Goal: Information Seeking & Learning: Check status

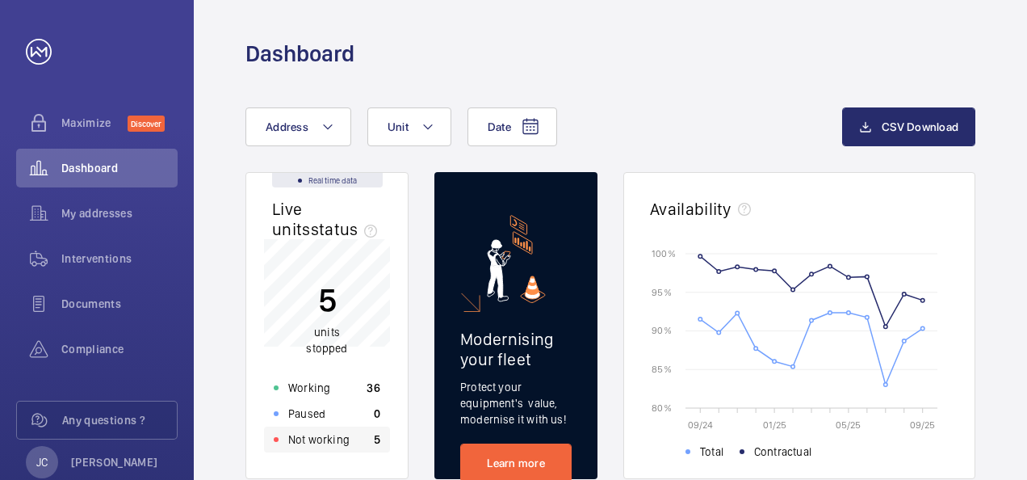
click at [295, 446] on p "Not working" at bounding box center [318, 439] width 61 height 16
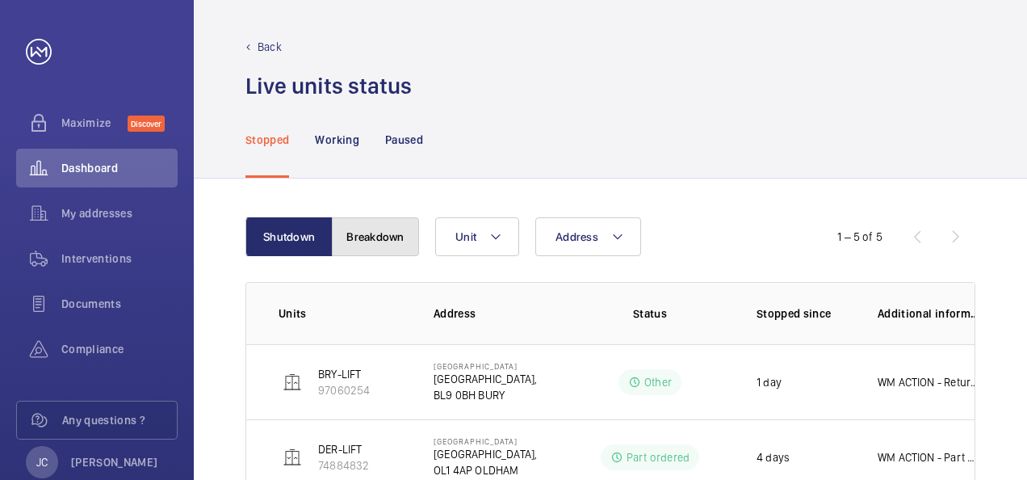
click at [370, 249] on button "Breakdown" at bounding box center [375, 236] width 87 height 39
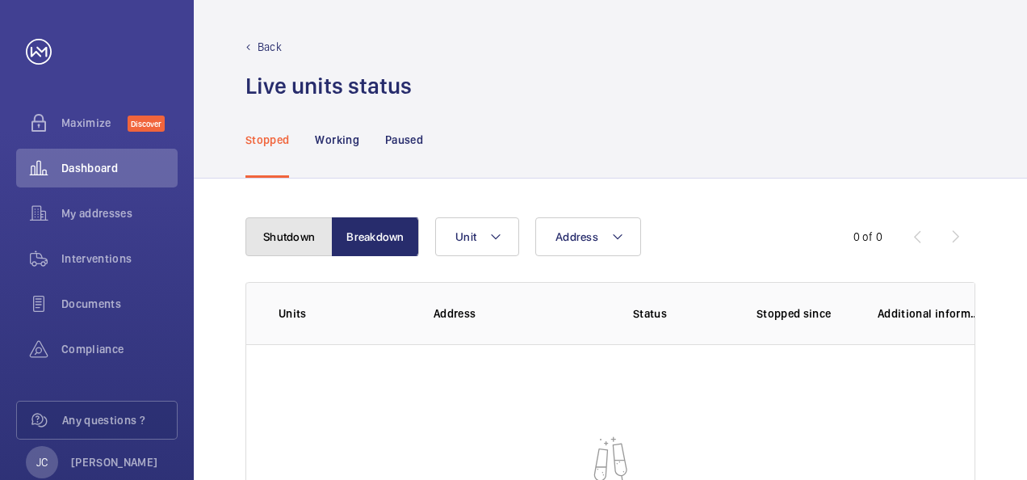
click at [281, 236] on button "Shutdown" at bounding box center [288, 236] width 87 height 39
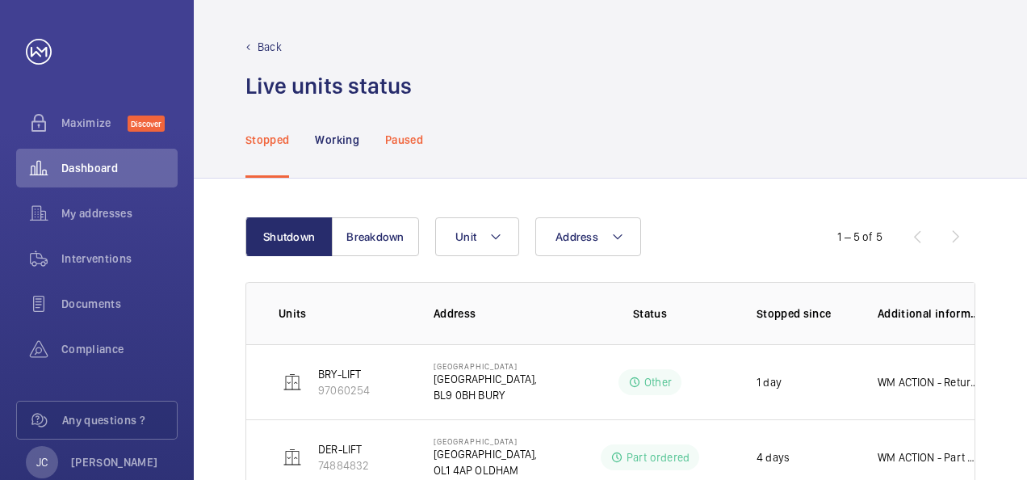
click at [417, 132] on p "Paused" at bounding box center [404, 140] width 38 height 16
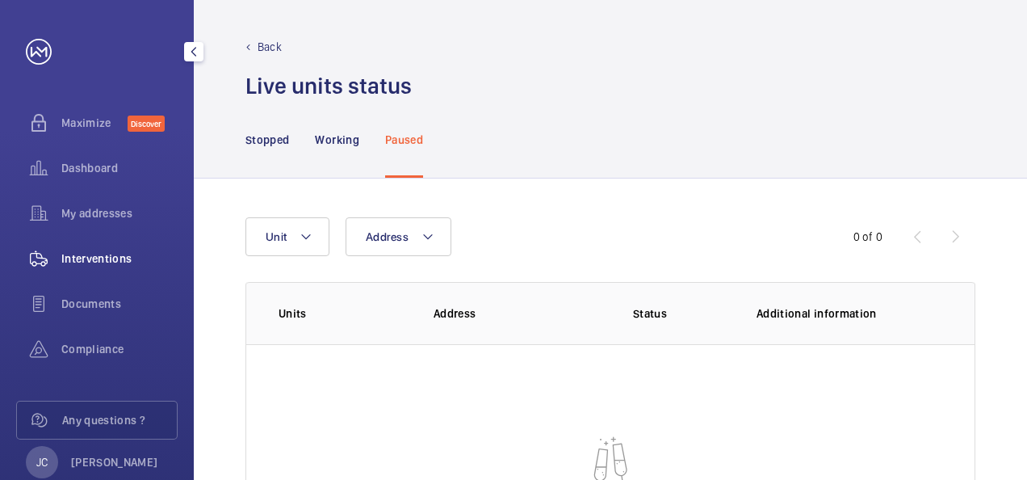
click at [95, 253] on span "Interventions" at bounding box center [119, 258] width 116 height 16
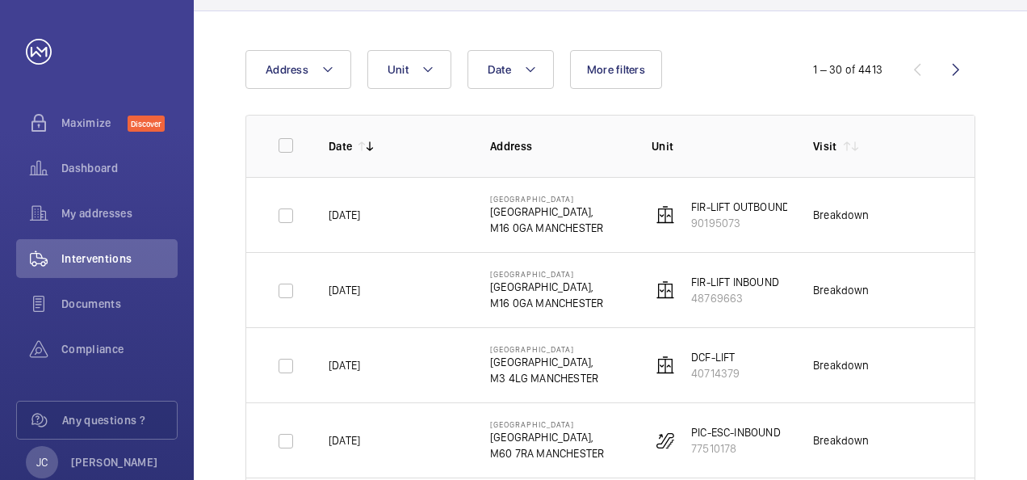
scroll to position [161, 0]
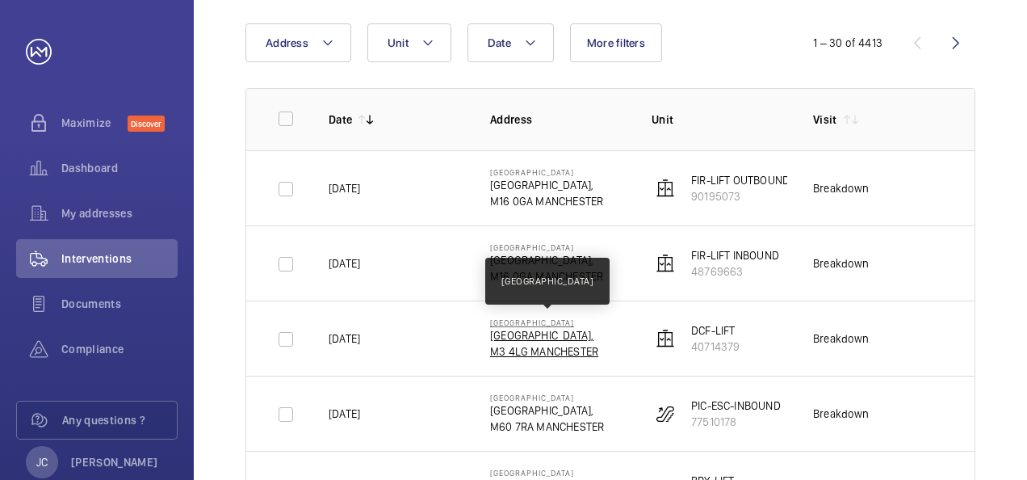
click at [568, 325] on p "[GEOGRAPHIC_DATA]" at bounding box center [544, 322] width 108 height 10
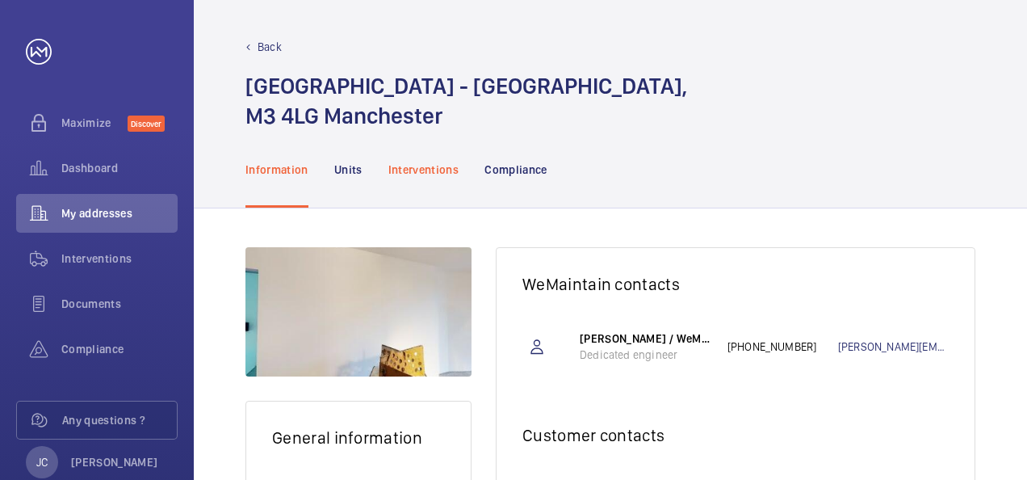
click at [423, 178] on p "Interventions" at bounding box center [423, 169] width 71 height 16
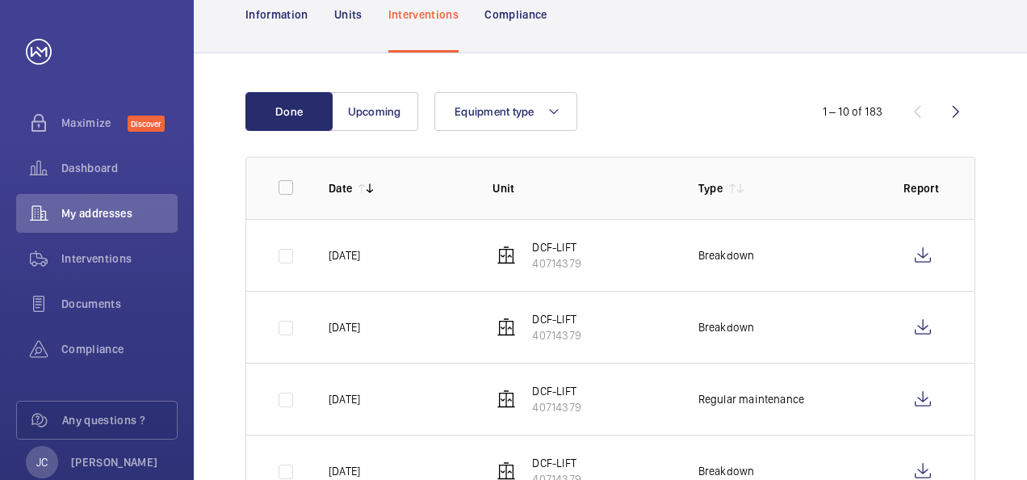
scroll to position [161, 0]
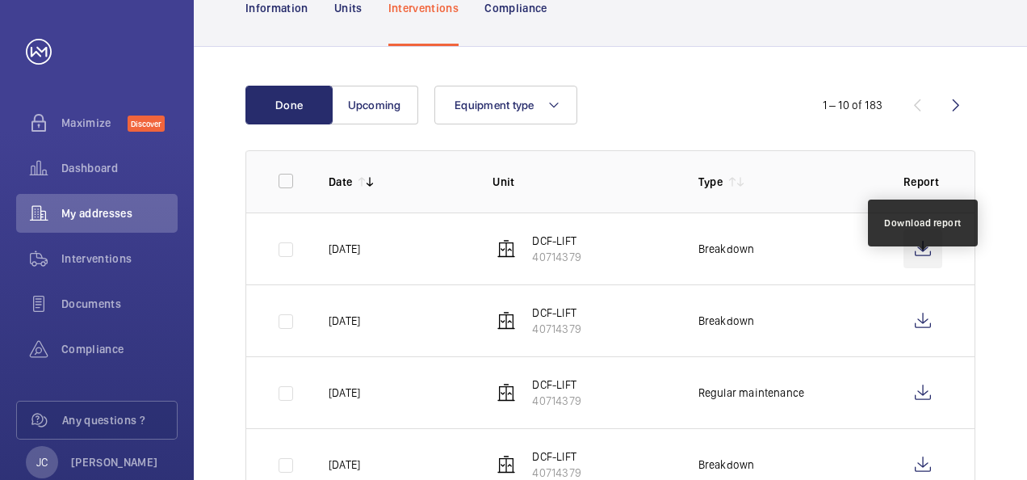
click at [919, 268] on wm-front-icon-button at bounding box center [922, 248] width 39 height 39
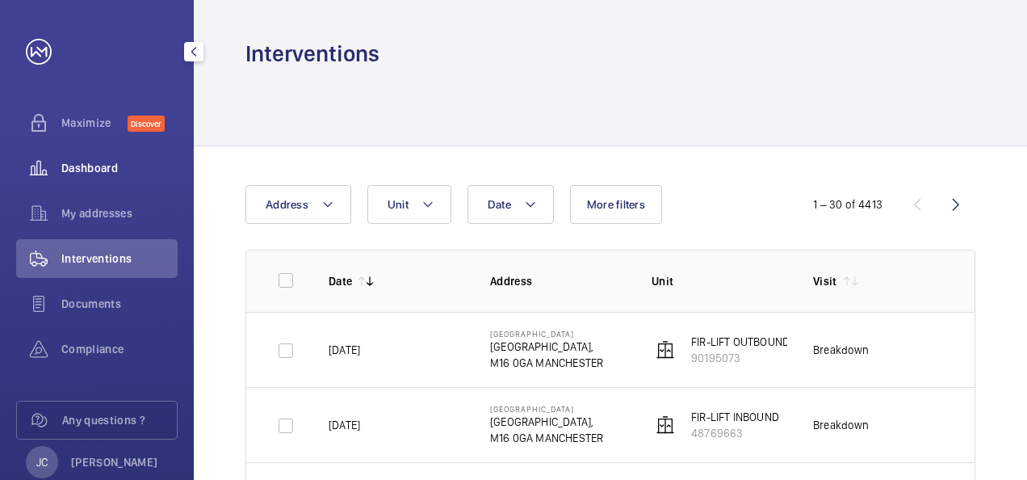
click at [79, 168] on span "Dashboard" at bounding box center [119, 168] width 116 height 16
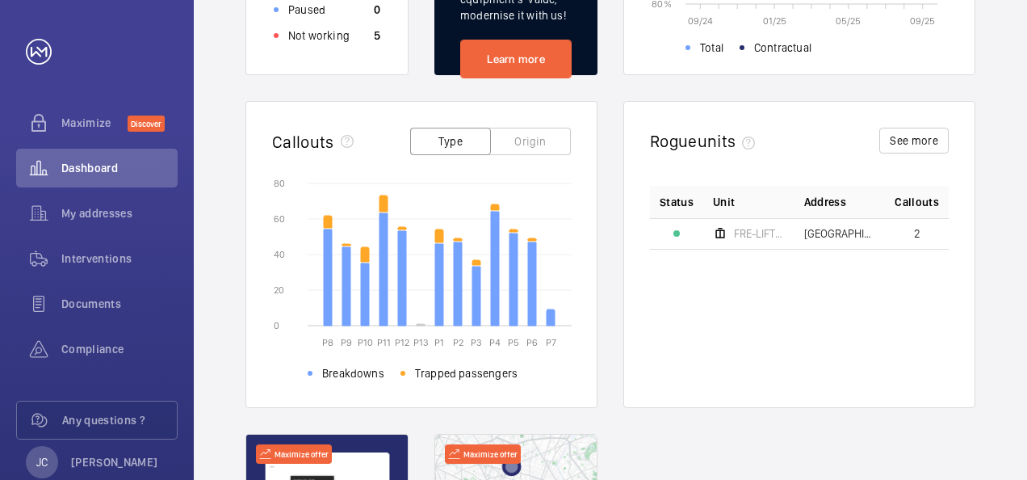
scroll to position [242, 0]
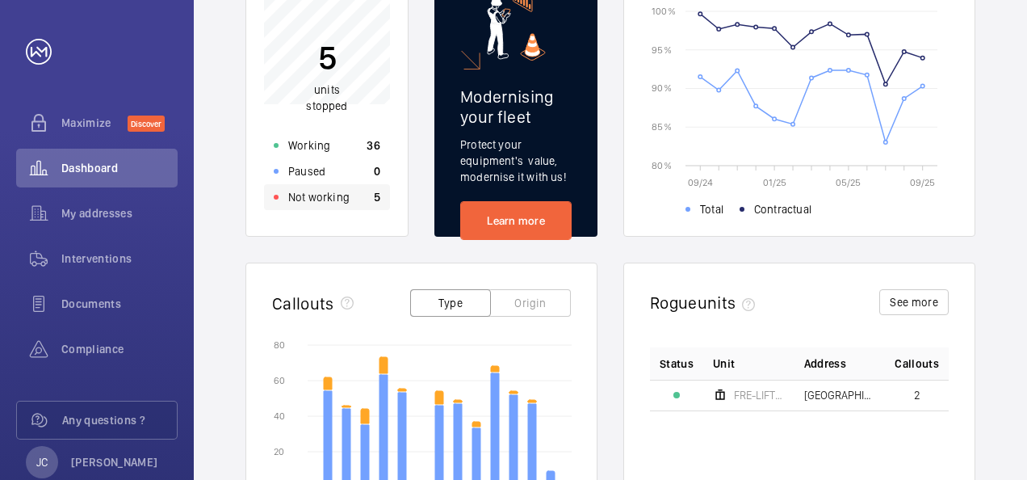
click at [329, 196] on p "Not working" at bounding box center [318, 197] width 61 height 16
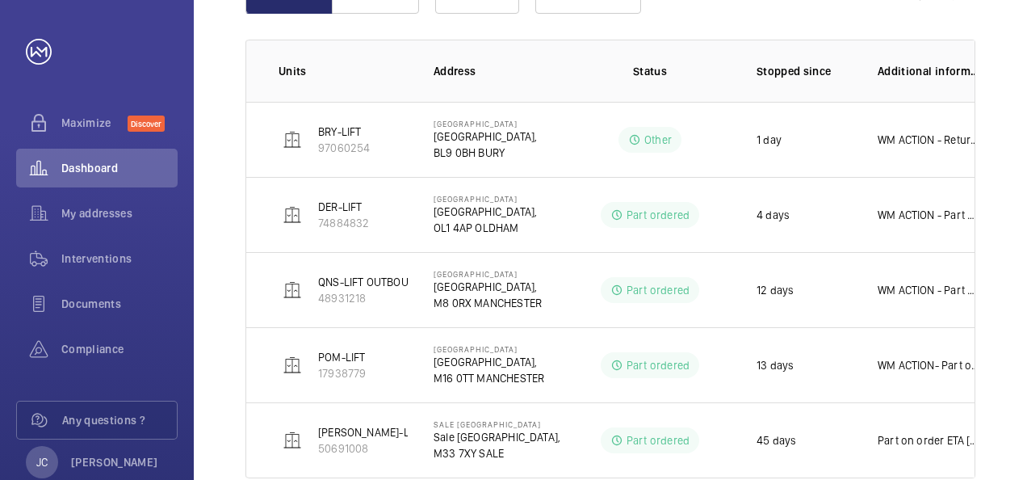
scroll to position [148, 0]
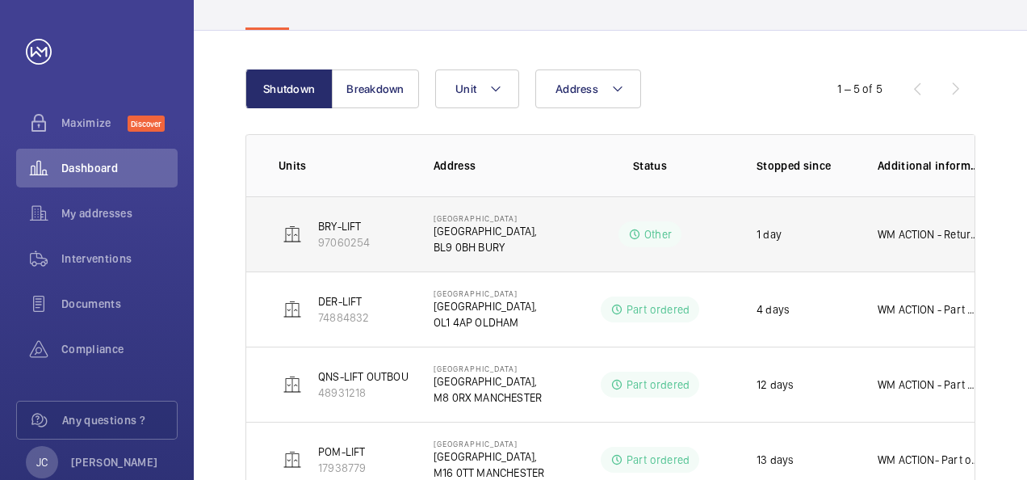
click at [470, 241] on p "BL9 0BH BURY" at bounding box center [485, 247] width 103 height 16
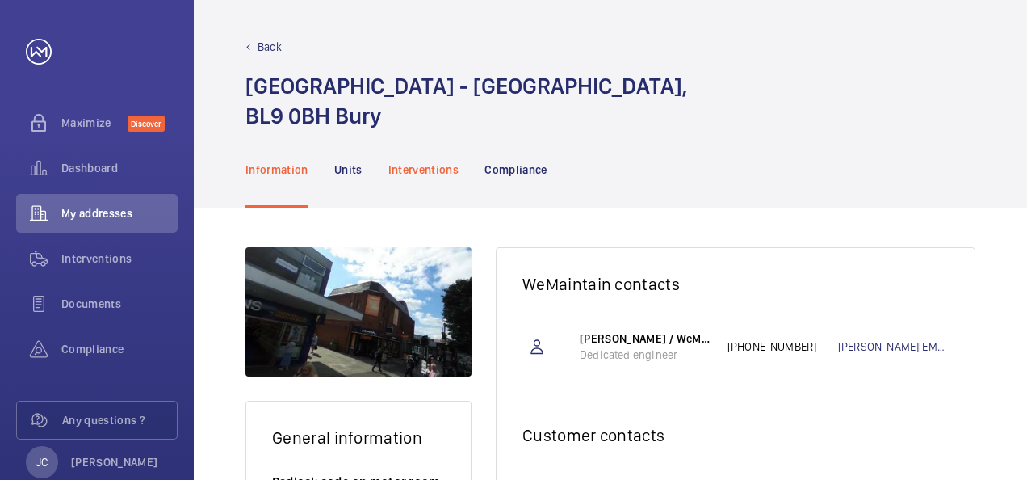
click at [446, 168] on p "Interventions" at bounding box center [423, 169] width 71 height 16
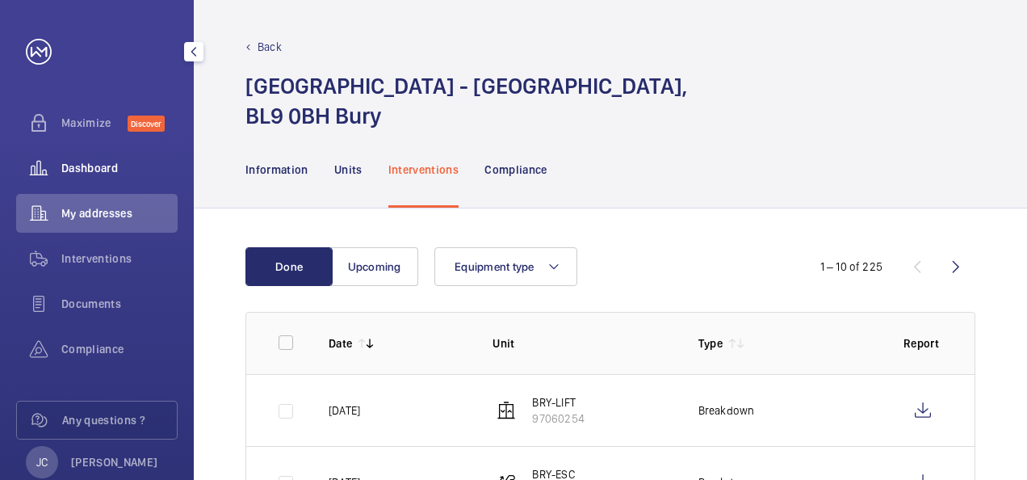
click at [74, 157] on div "Dashboard" at bounding box center [96, 168] width 161 height 39
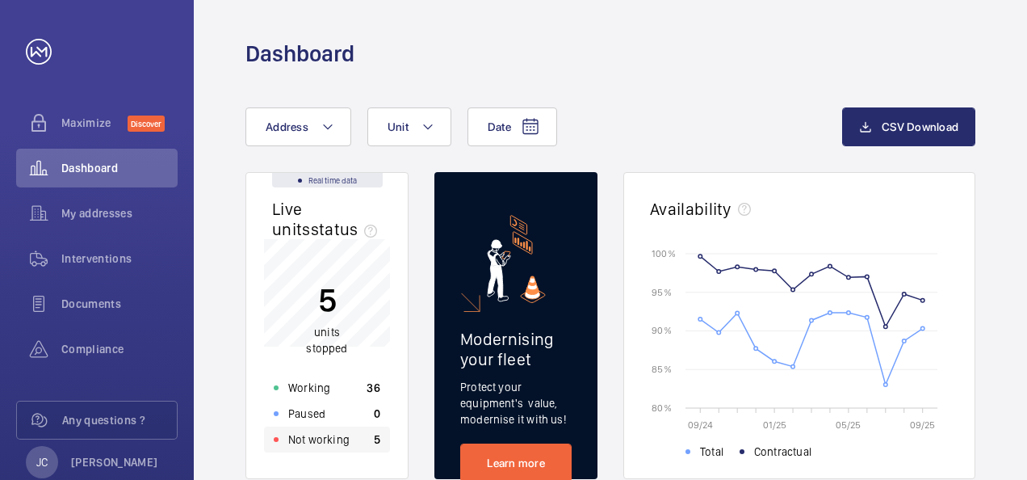
click at [302, 441] on p "Not working" at bounding box center [318, 439] width 61 height 16
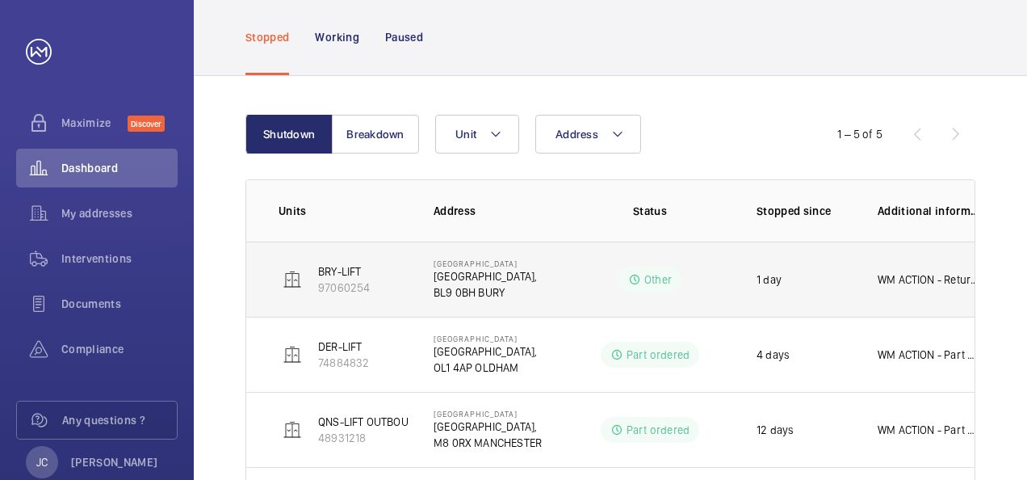
scroll to position [161, 0]
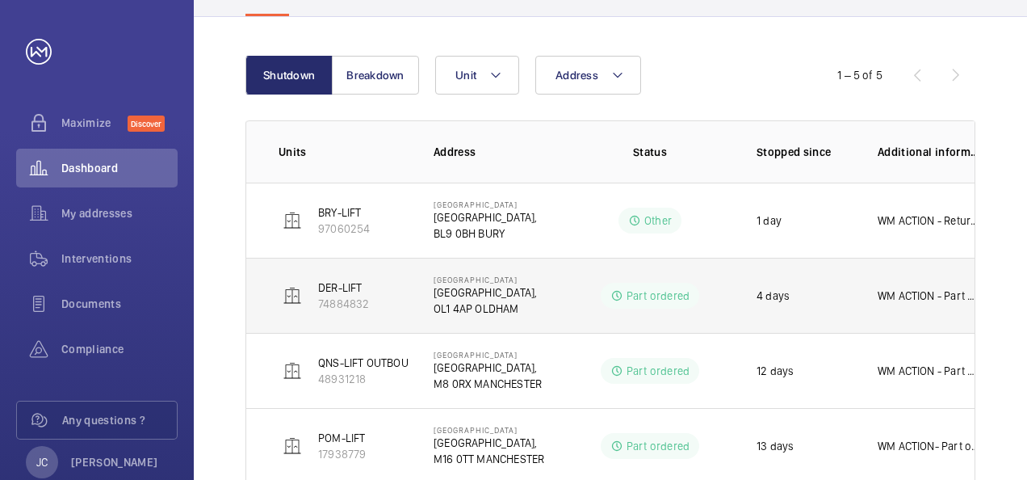
click at [512, 300] on p "OL1 4AP OLDHAM" at bounding box center [485, 308] width 103 height 16
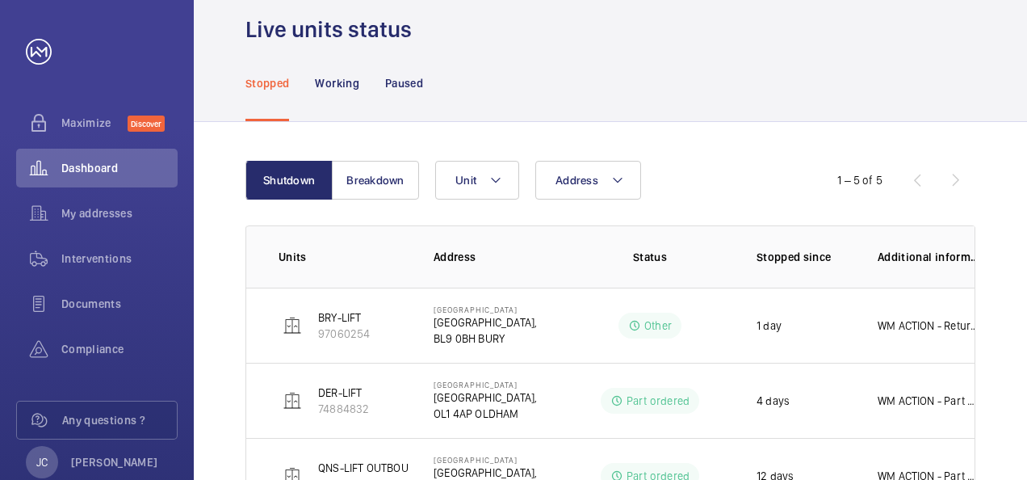
scroll to position [81, 0]
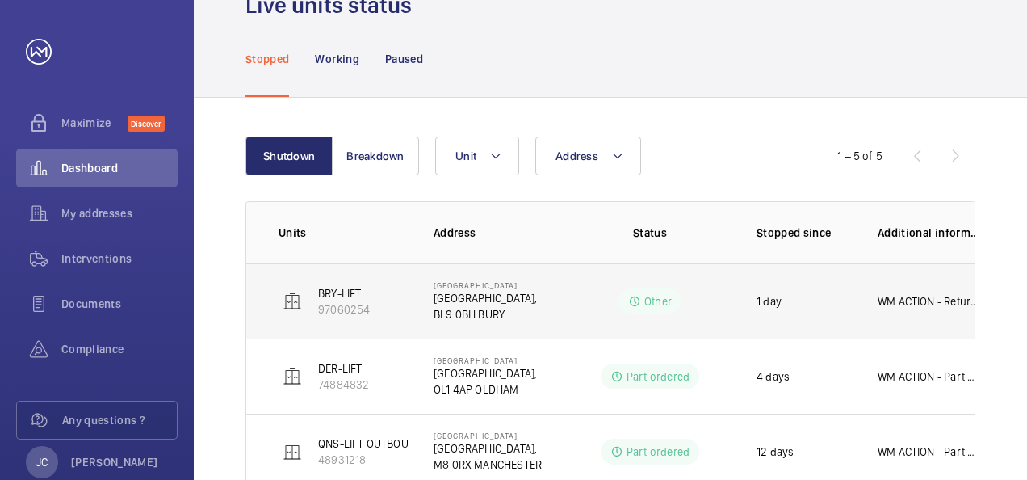
click at [465, 299] on p "[GEOGRAPHIC_DATA]," at bounding box center [485, 298] width 103 height 16
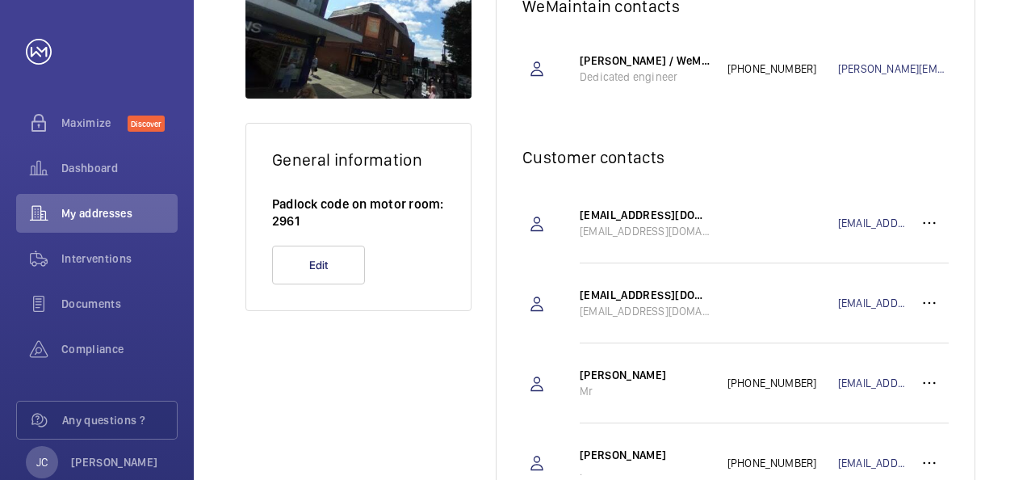
scroll to position [81, 0]
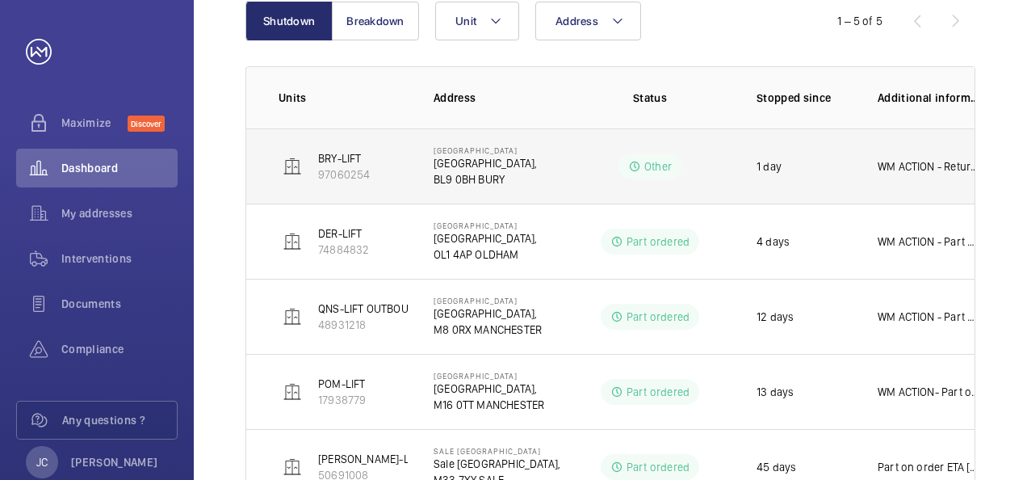
scroll to position [197, 0]
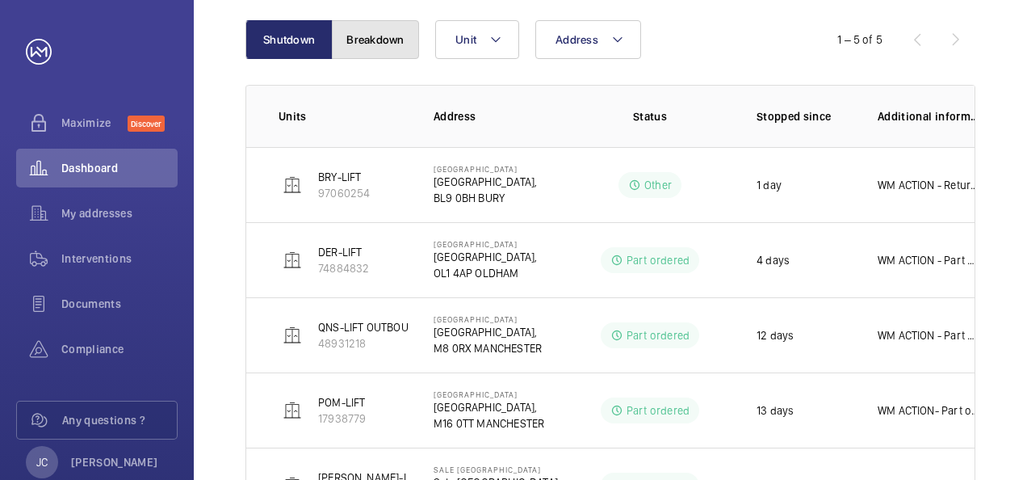
click at [402, 25] on button "Breakdown" at bounding box center [375, 39] width 87 height 39
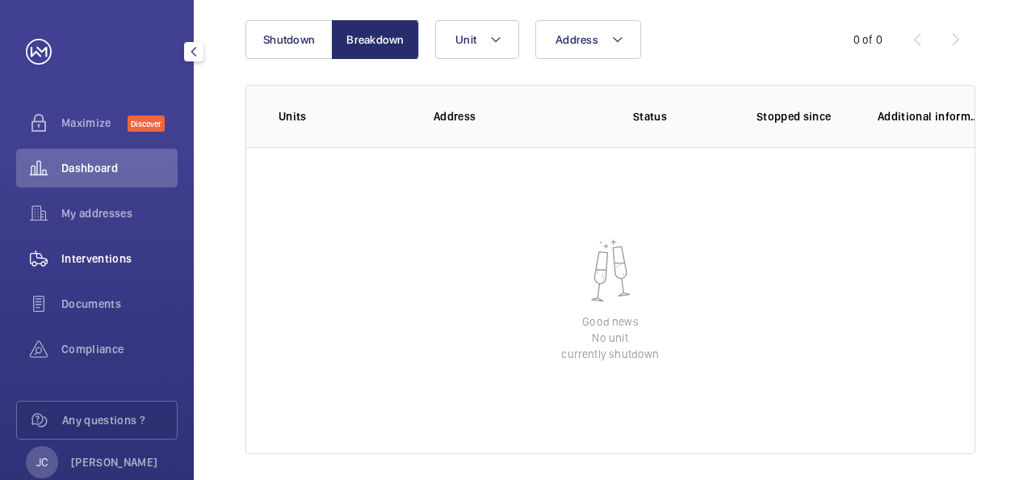
click at [108, 257] on span "Interventions" at bounding box center [119, 258] width 116 height 16
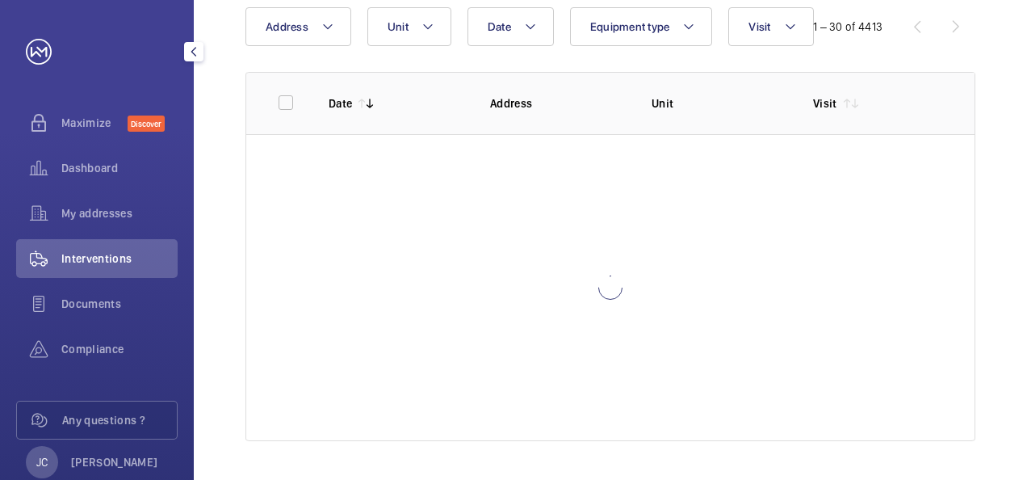
scroll to position [165, 0]
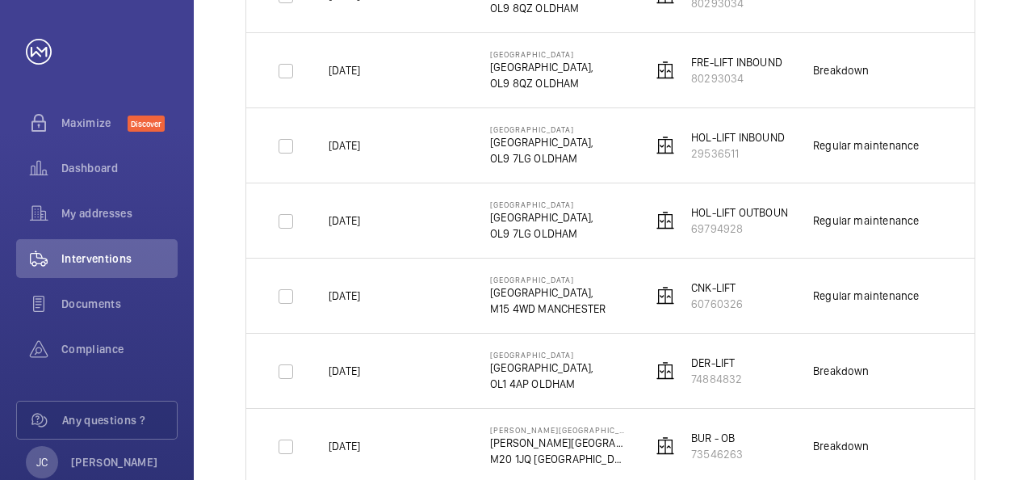
scroll to position [730, 0]
